Goal: Task Accomplishment & Management: Manage account settings

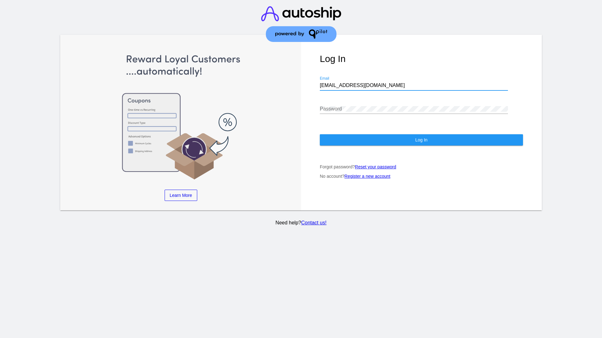
type input "[EMAIL_ADDRESS][DOMAIN_NAME]"
click at [421, 140] on span "Log In" at bounding box center [421, 140] width 12 height 5
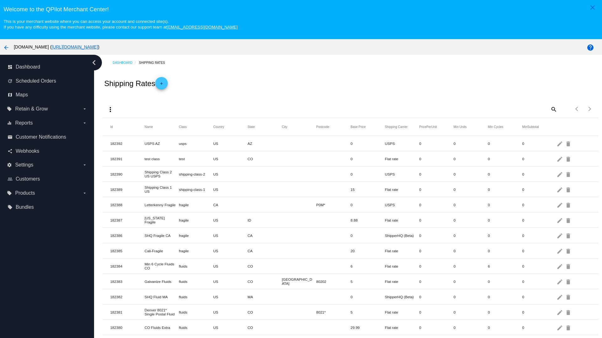
click at [163, 83] on mat-icon "add" at bounding box center [162, 85] width 8 height 8
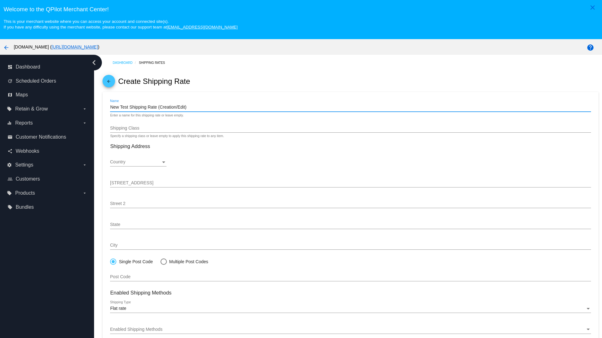
type input "New Test Shipping Rate (Creation/Edit)"
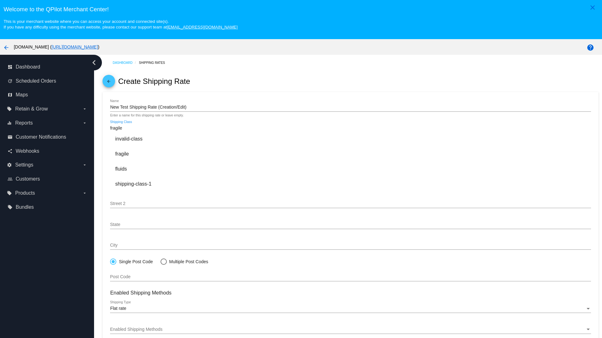
type input "fragile"
click at [350, 154] on div "fragile" at bounding box center [350, 154] width 480 height 15
click at [138, 162] on div "Country" at bounding box center [135, 162] width 51 height 5
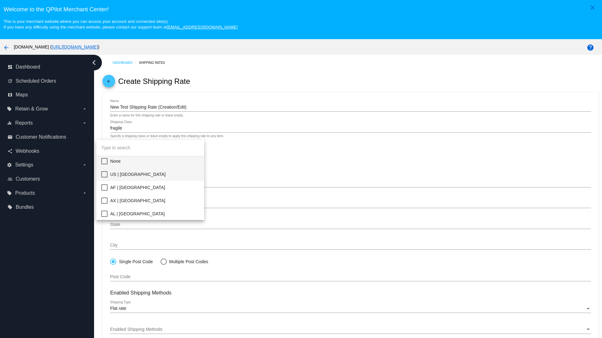
click at [154, 175] on span "US | USA" at bounding box center [154, 174] width 89 height 13
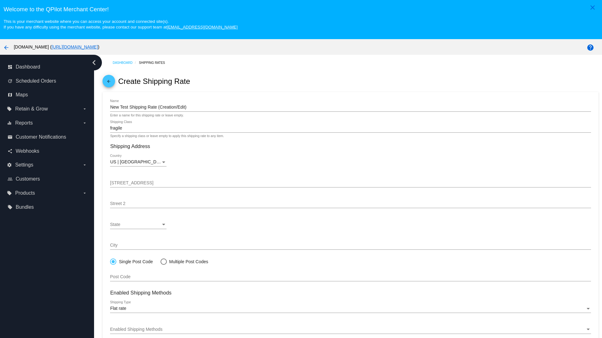
click at [138, 225] on div "State" at bounding box center [135, 224] width 51 height 5
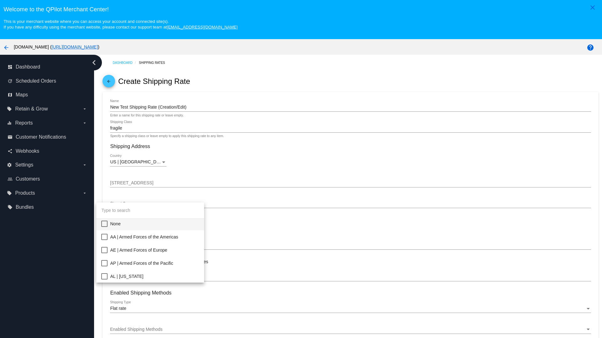
click at [154, 336] on span "CA | California" at bounding box center [154, 342] width 89 height 13
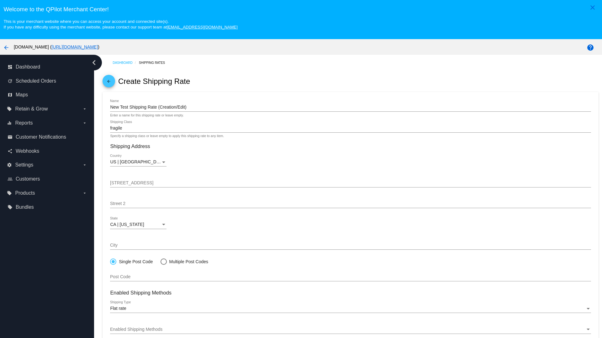
click at [350, 330] on div "Enabled Shipping Methods" at bounding box center [347, 329] width 475 height 5
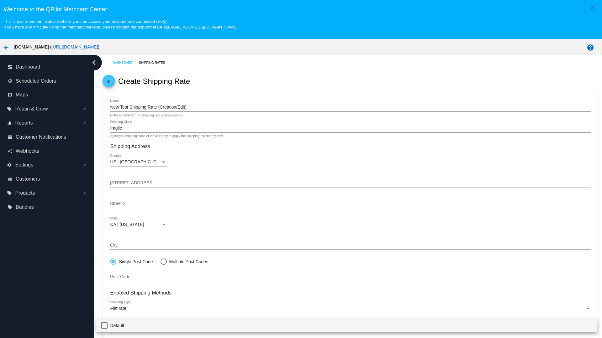
click at [347, 326] on span "Default" at bounding box center [351, 325] width 482 height 13
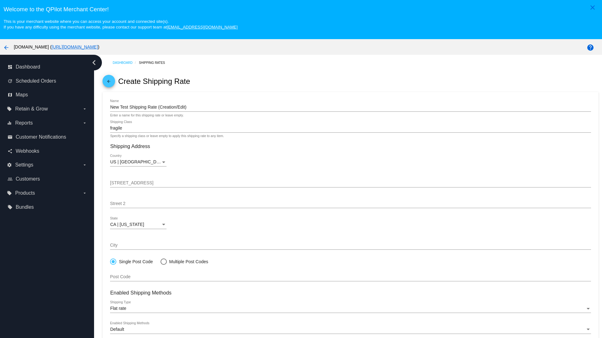
scroll to position [39, 0]
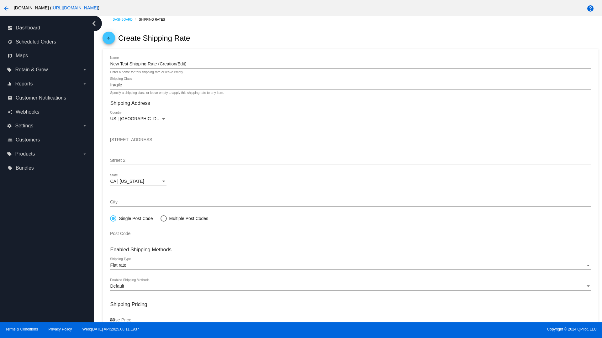
type input "40"
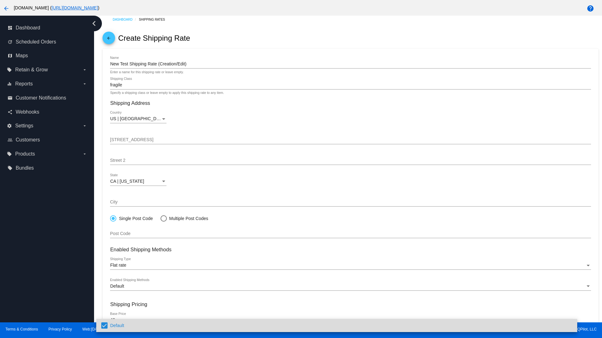
scroll to position [67, 0]
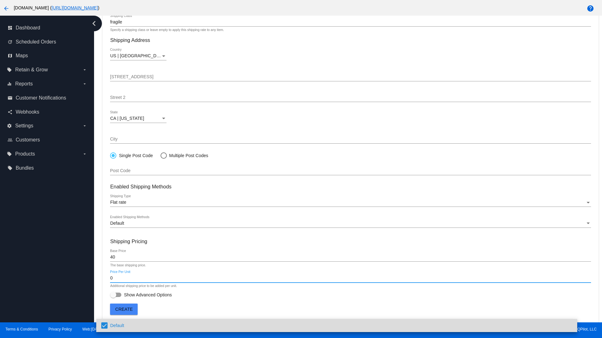
type input "0"
click at [141, 295] on span "Show Advanced Options" at bounding box center [148, 295] width 48 height 6
click at [113, 297] on input "Show Advanced Options" at bounding box center [113, 297] width 0 height 0
checkbox input "true"
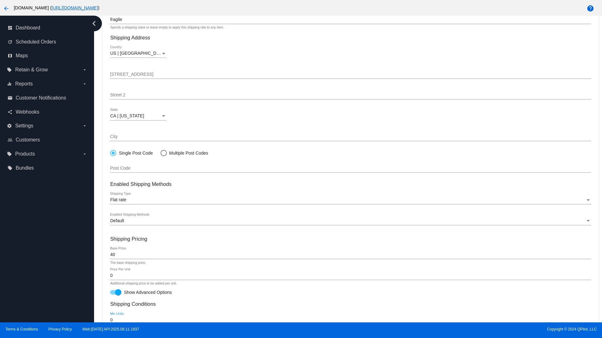
type input "0"
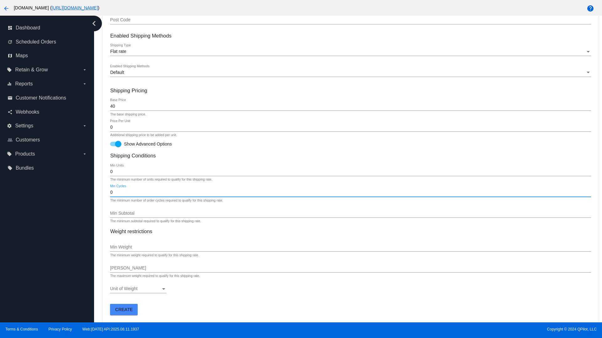
type input "0"
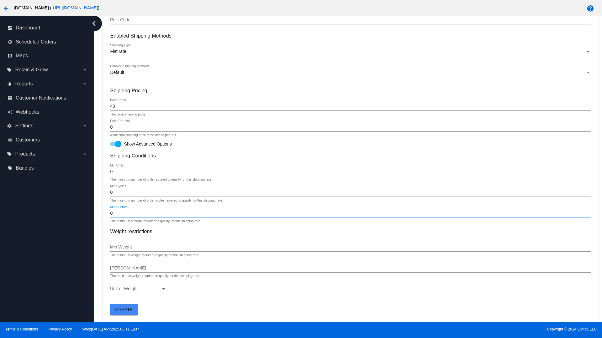
type input "0"
click at [124, 310] on span "Create" at bounding box center [124, 309] width 18 height 5
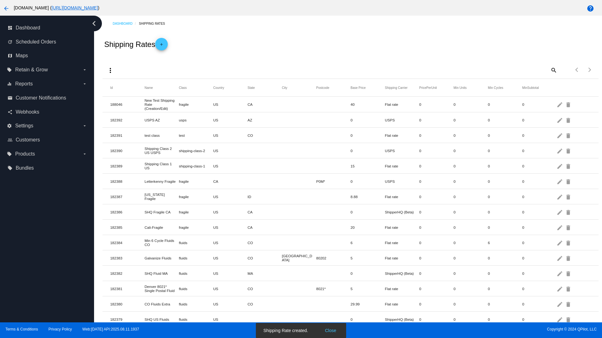
click at [560, 104] on mat-icon "edit" at bounding box center [560, 105] width 8 height 10
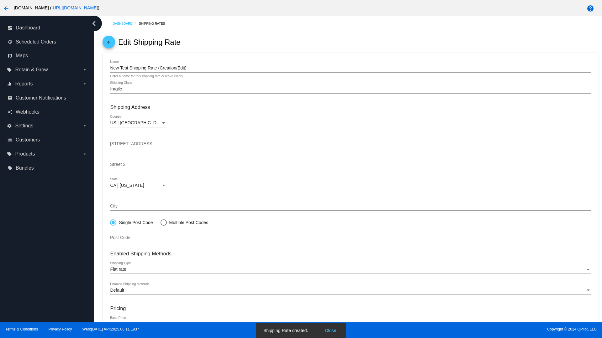
click at [163, 222] on div at bounding box center [163, 222] width 0 height 0
click at [160, 222] on input "Multiple Post Codes" at bounding box center [160, 222] width 0 height 0
radio input "true"
click at [131, 236] on span "Add Post Codes" at bounding box center [131, 235] width 32 height 5
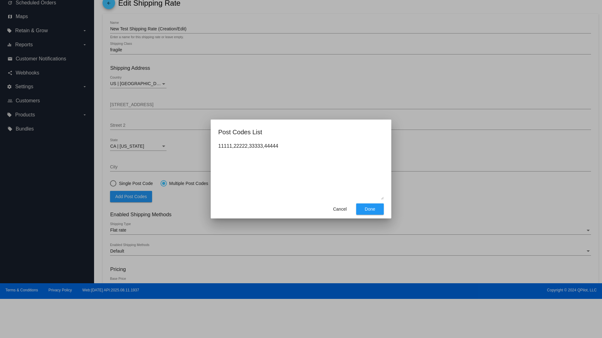
type textarea "11111,22222,33333,44444"
click at [370, 209] on span "Done" at bounding box center [369, 209] width 10 height 5
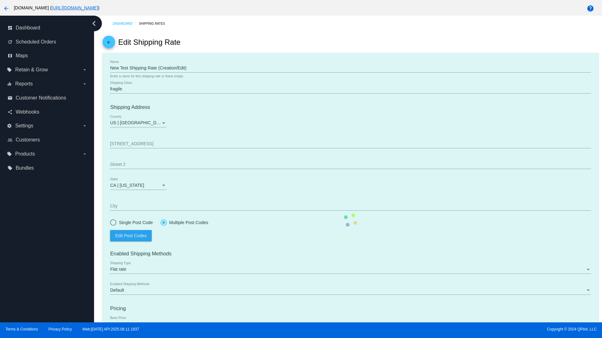
scroll to position [65, 0]
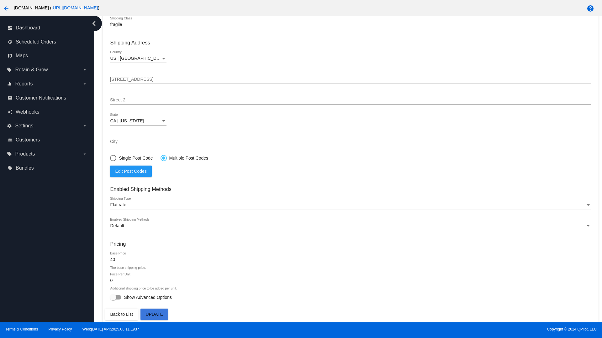
click at [163, 158] on div at bounding box center [163, 158] width 3 height 3
click at [160, 158] on input "Multiple Post Codes" at bounding box center [160, 158] width 0 height 0
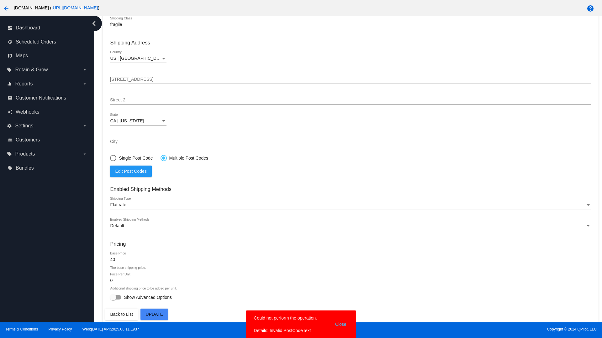
click at [131, 171] on span "Edit Post Codes" at bounding box center [130, 171] width 31 height 5
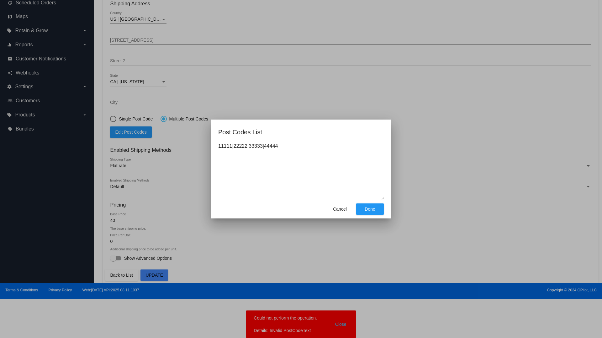
type textarea "11111|22222|33333|44444"
click at [370, 209] on span "Done" at bounding box center [369, 209] width 10 height 5
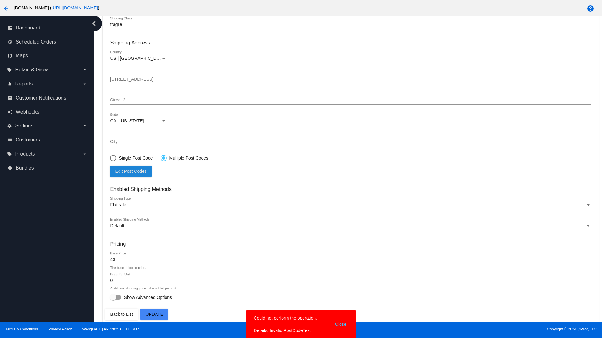
click at [154, 315] on span "Update" at bounding box center [154, 314] width 18 height 5
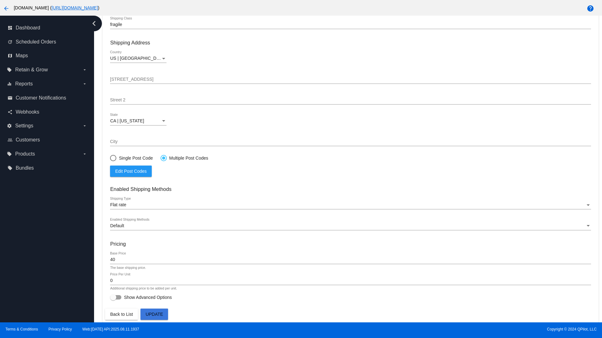
click at [163, 158] on div at bounding box center [163, 158] width 3 height 3
click at [160, 158] on input "Multiple Post Codes" at bounding box center [160, 158] width 0 height 0
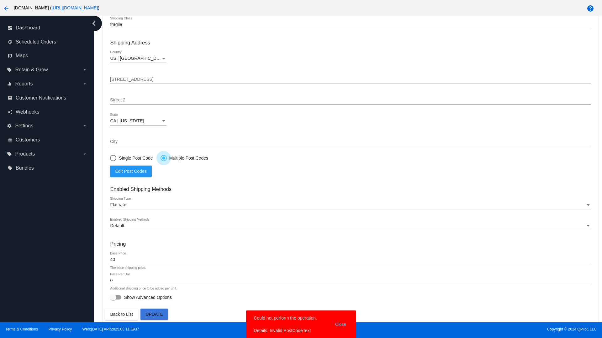
click at [131, 171] on span "Edit Post Codes" at bounding box center [130, 171] width 31 height 5
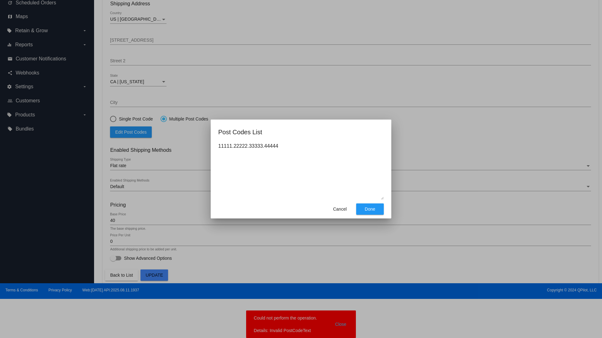
type textarea "11111.22222.33333.44444"
click at [370, 209] on span "Done" at bounding box center [369, 209] width 10 height 5
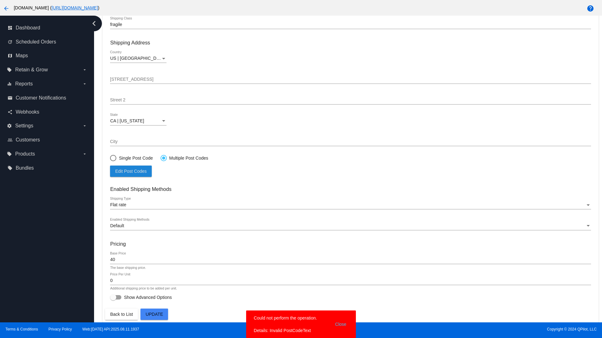
click at [154, 315] on span "Update" at bounding box center [154, 314] width 18 height 5
